Goal: Task Accomplishment & Management: Manage account settings

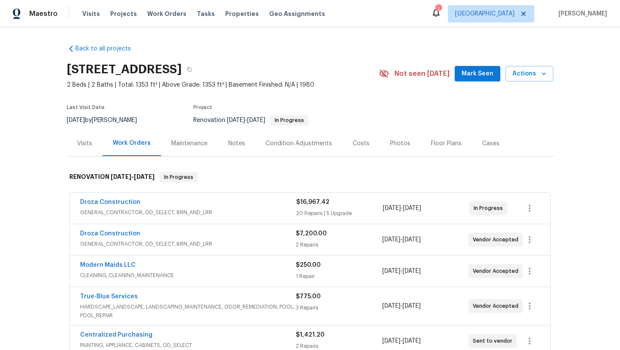
scroll to position [22, 0]
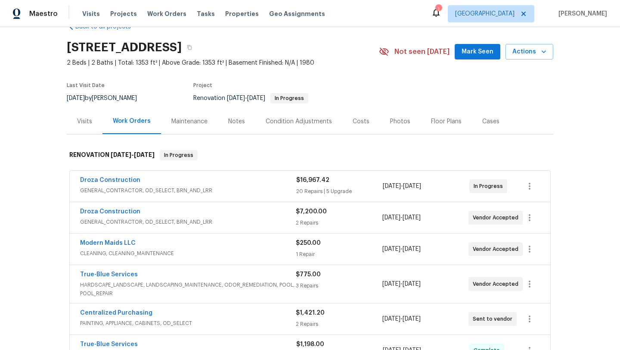
click at [561, 115] on div "Back to all projects 3701 E 2nd St Apt A, Tucson, AZ 85716 2 Beds | 2 Baths | T…" at bounding box center [310, 188] width 620 height 323
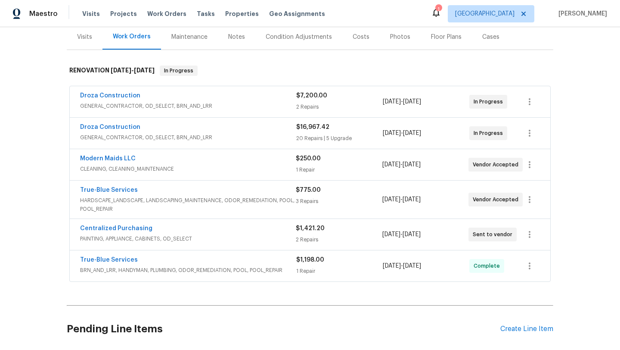
scroll to position [140, 0]
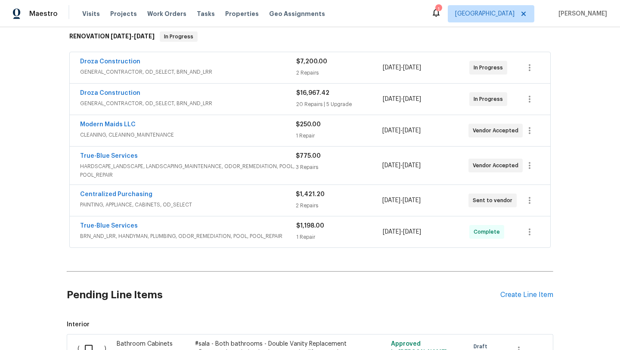
click at [226, 202] on span "PAINTING, APPLIANCE, CABINETS, OD_SELECT" at bounding box center [188, 204] width 216 height 9
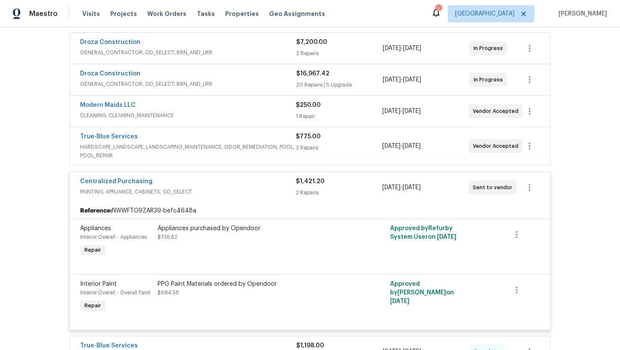
scroll to position [159, 0]
click at [222, 197] on div "Centralized Purchasing PAINTING, APPLIANCE, CABINETS, OD_SELECT" at bounding box center [188, 188] width 216 height 21
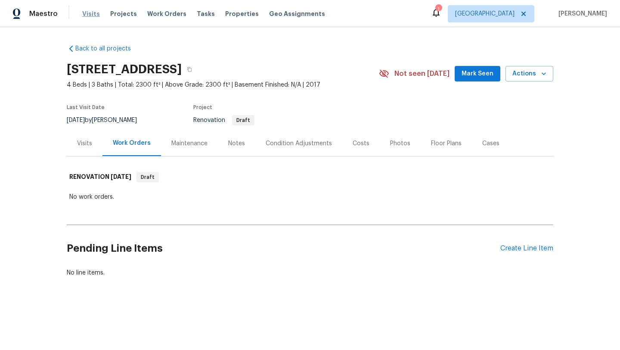
click at [91, 11] on span "Visits" at bounding box center [91, 13] width 18 height 9
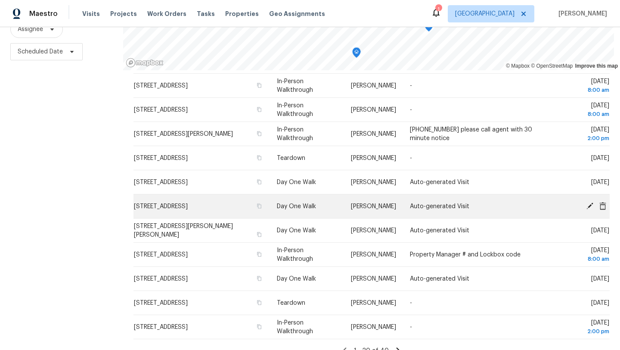
scroll to position [294, 0]
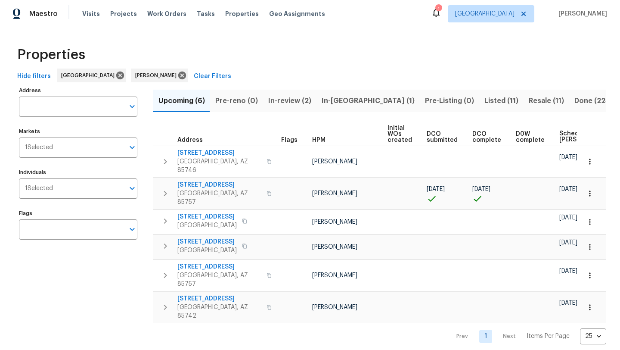
click at [25, 76] on span "Hide filters" at bounding box center [34, 76] width 34 height 11
